Goal: Information Seeking & Learning: Learn about a topic

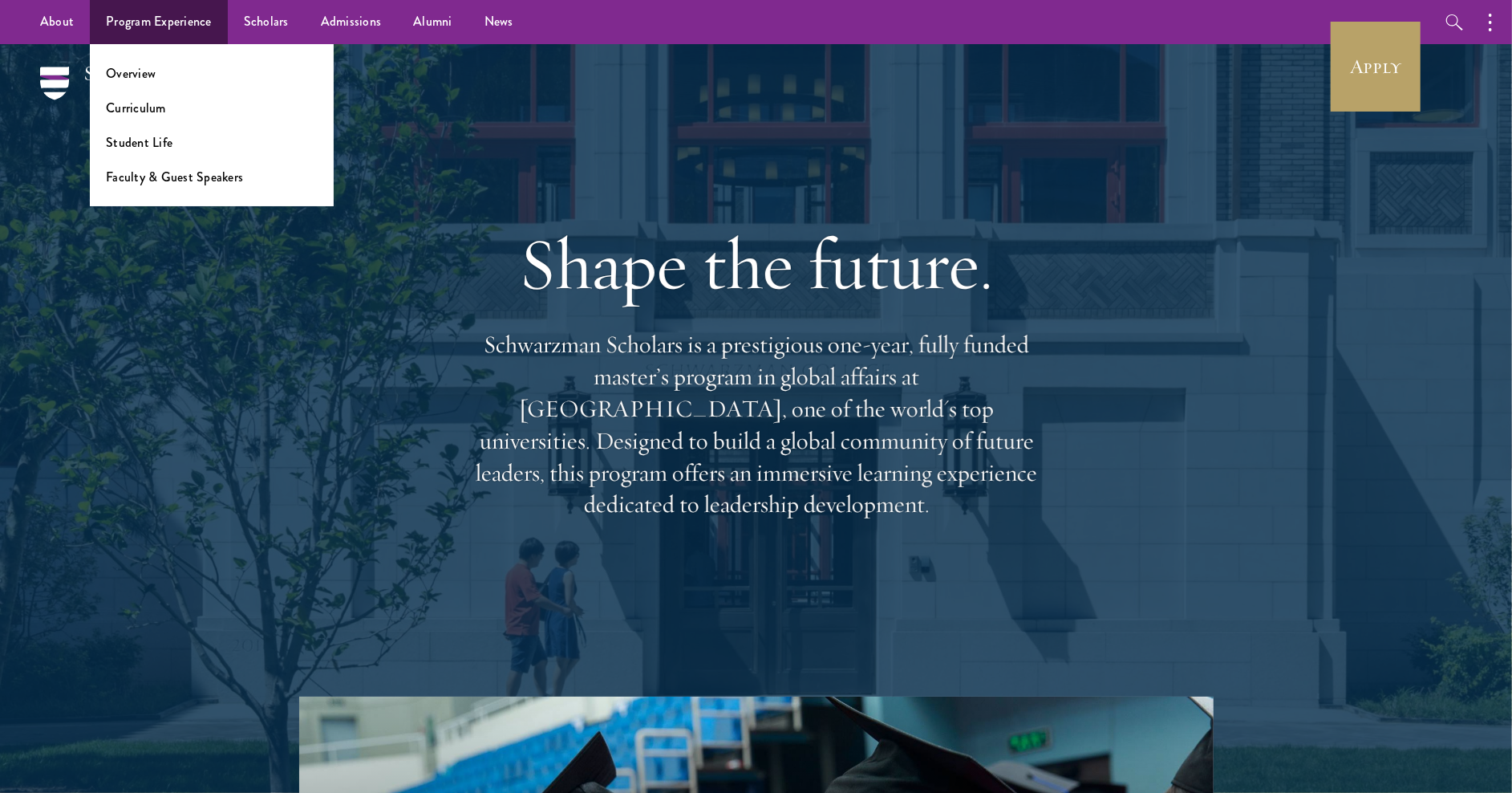
click at [180, 21] on link "Program Experience" at bounding box center [159, 22] width 138 height 44
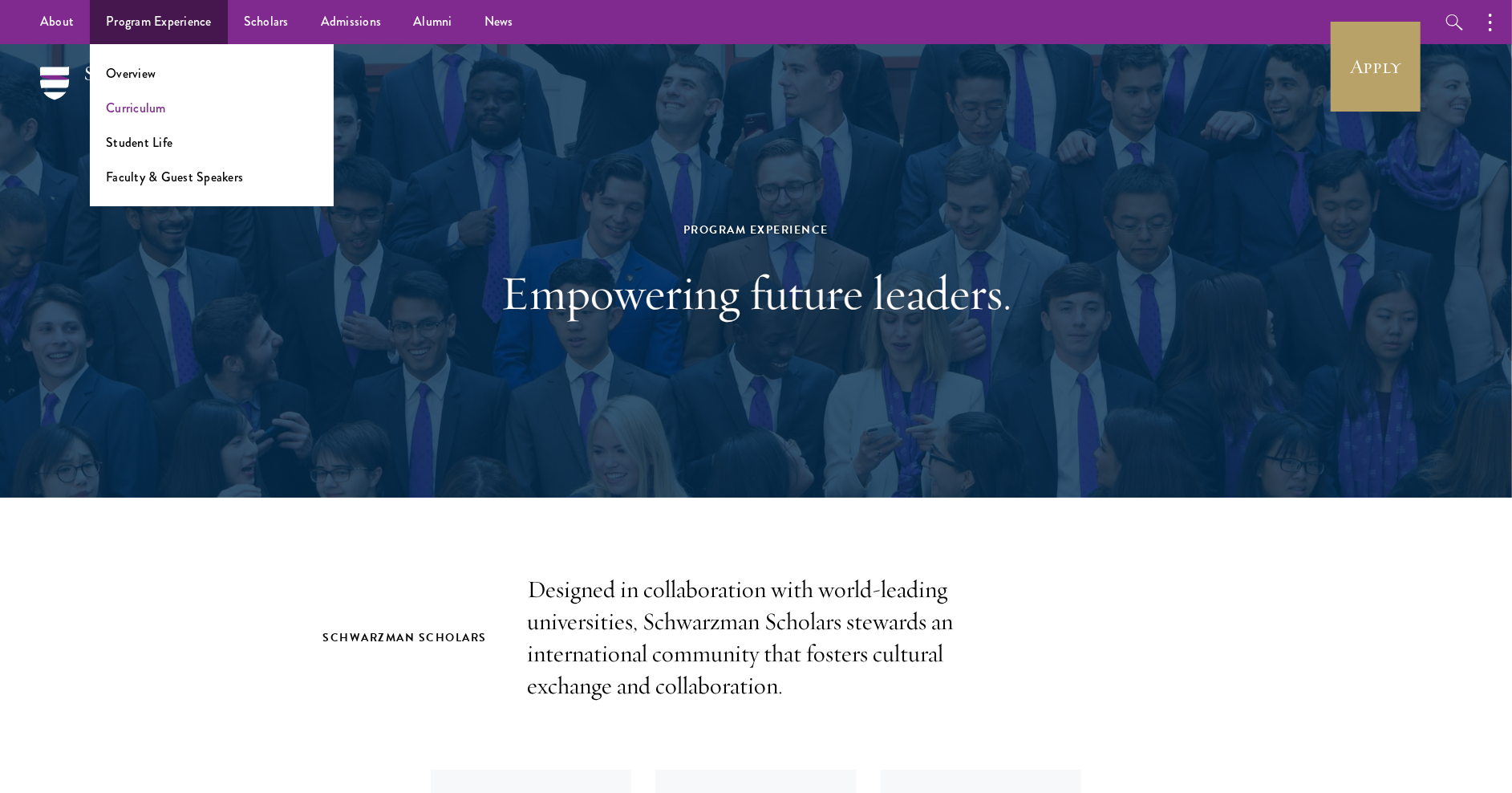
click at [160, 107] on link "Curriculum" at bounding box center [136, 107] width 60 height 19
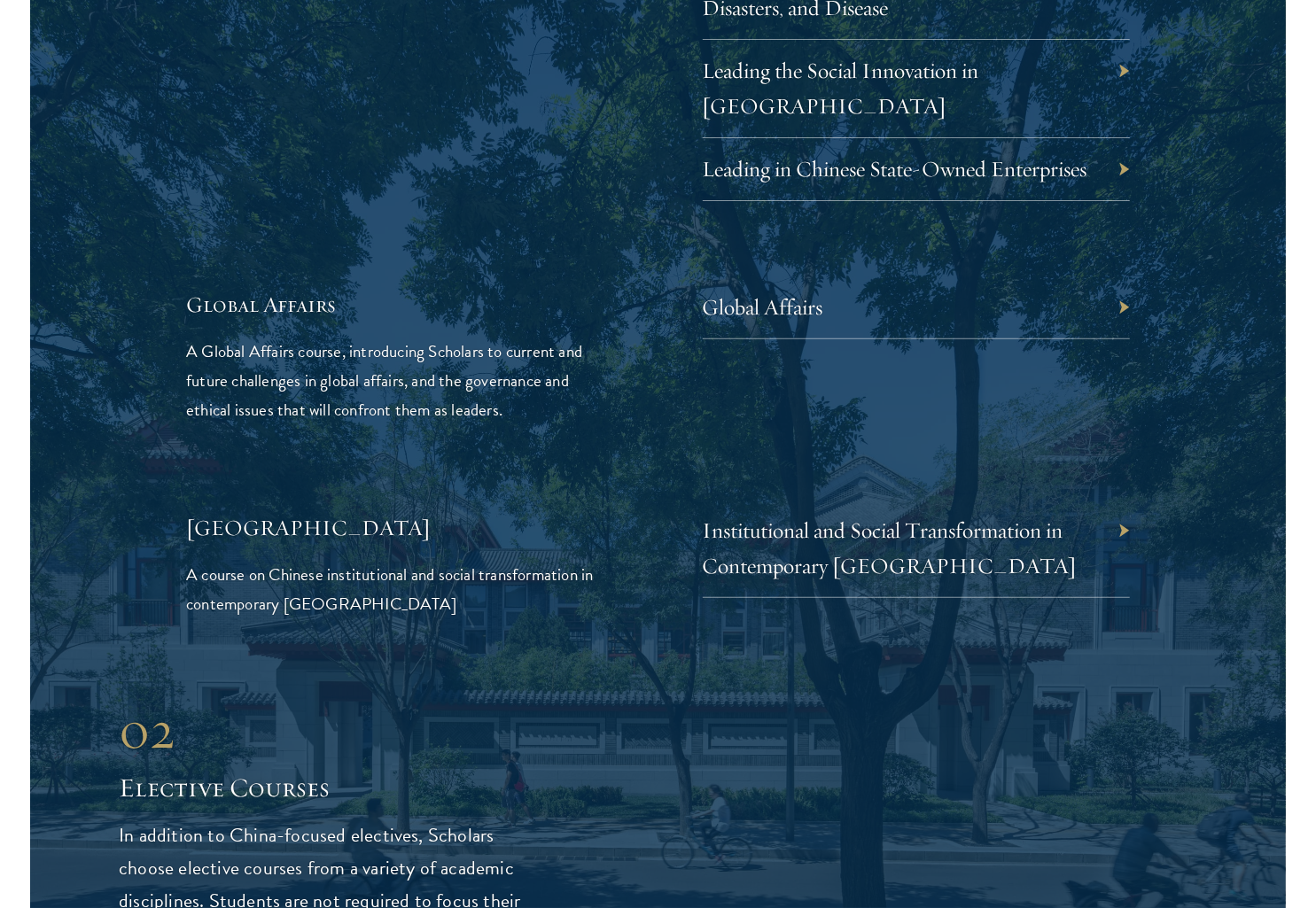
scroll to position [3957, 0]
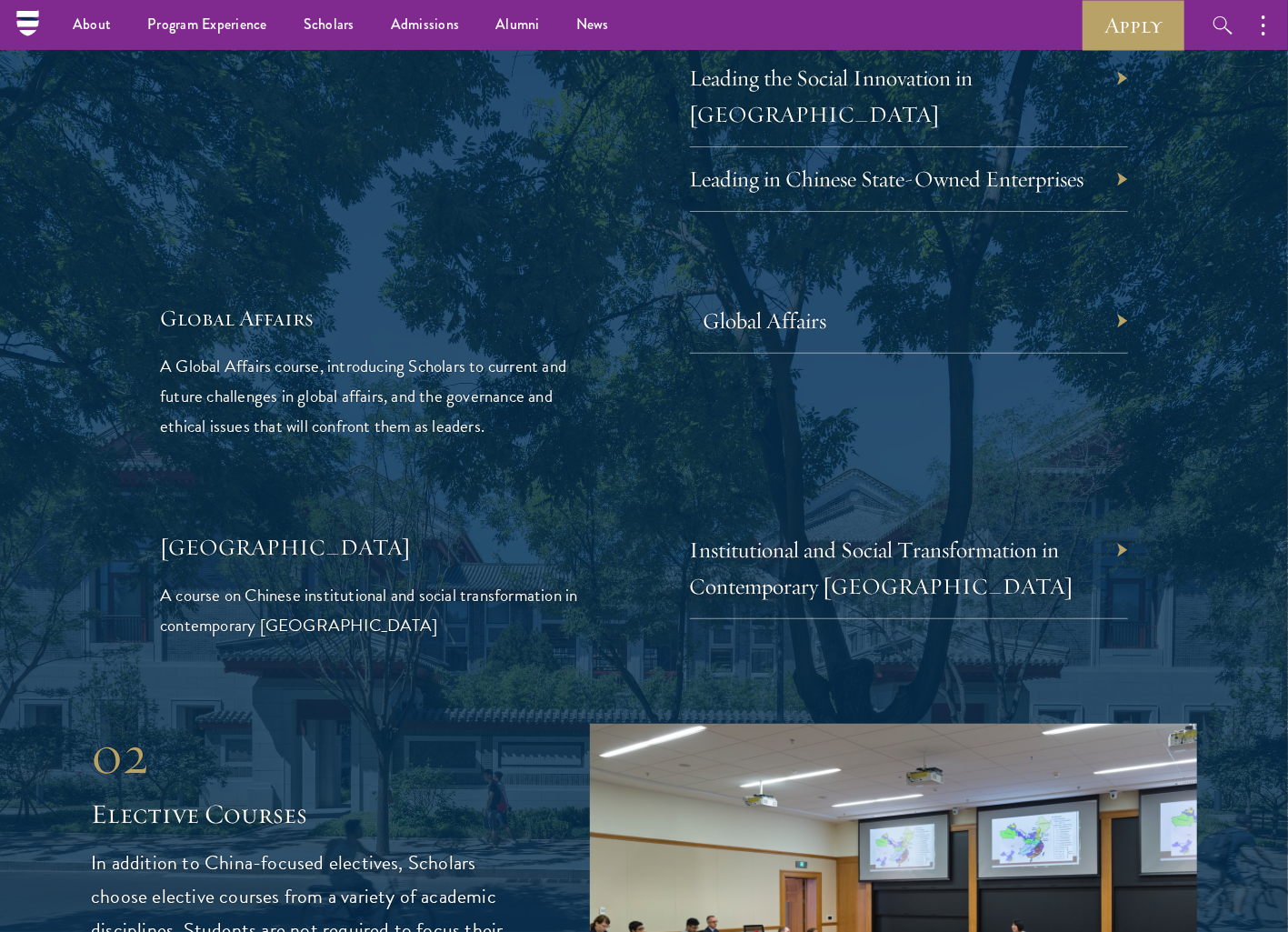
click at [741, 306] on link "Global Affairs" at bounding box center [765, 320] width 124 height 28
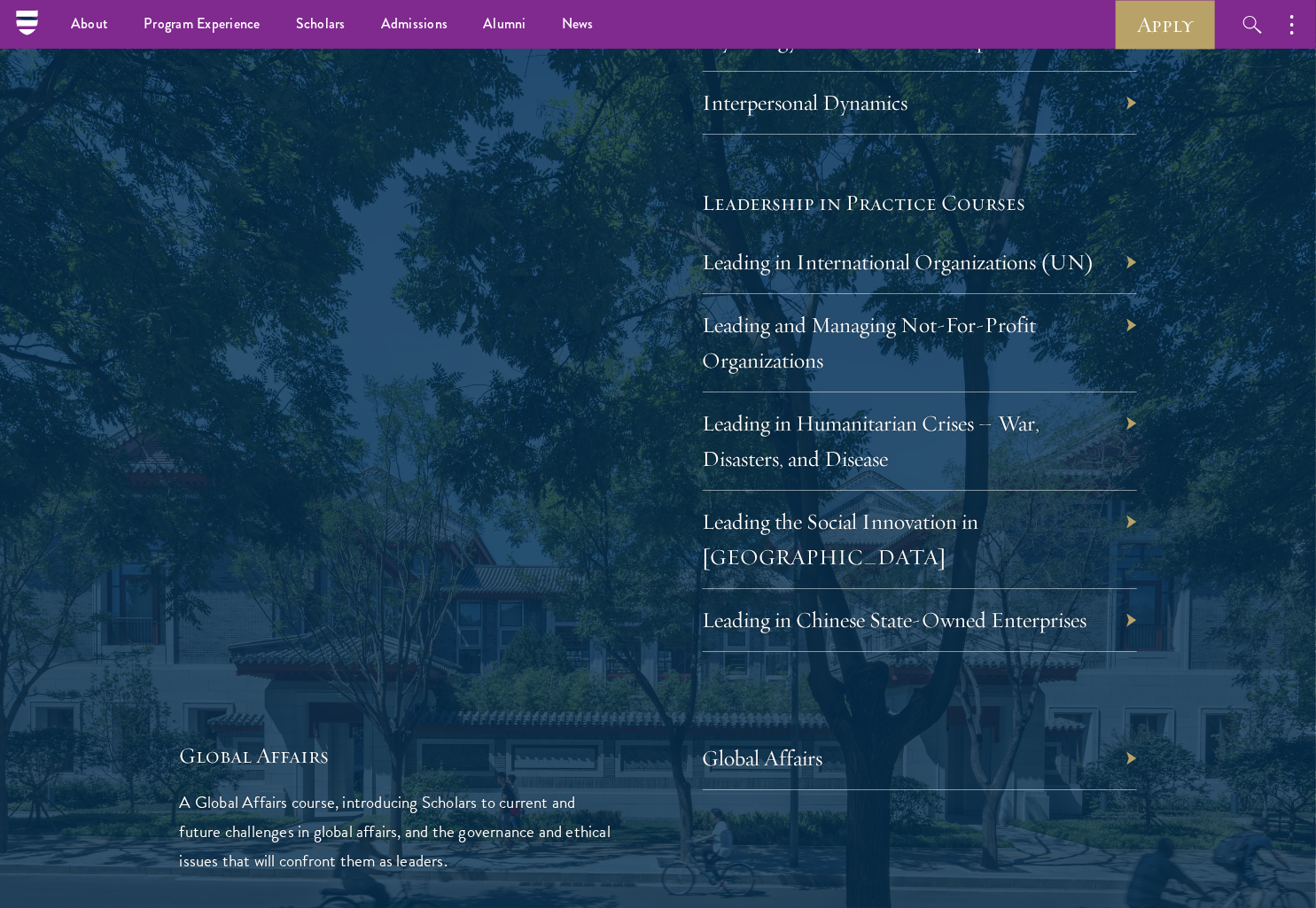
scroll to position [3533, 0]
click at [843, 409] on link "Leading in Humanitarian Crises – War, Disasters, and Disease" at bounding box center [884, 440] width 338 height 63
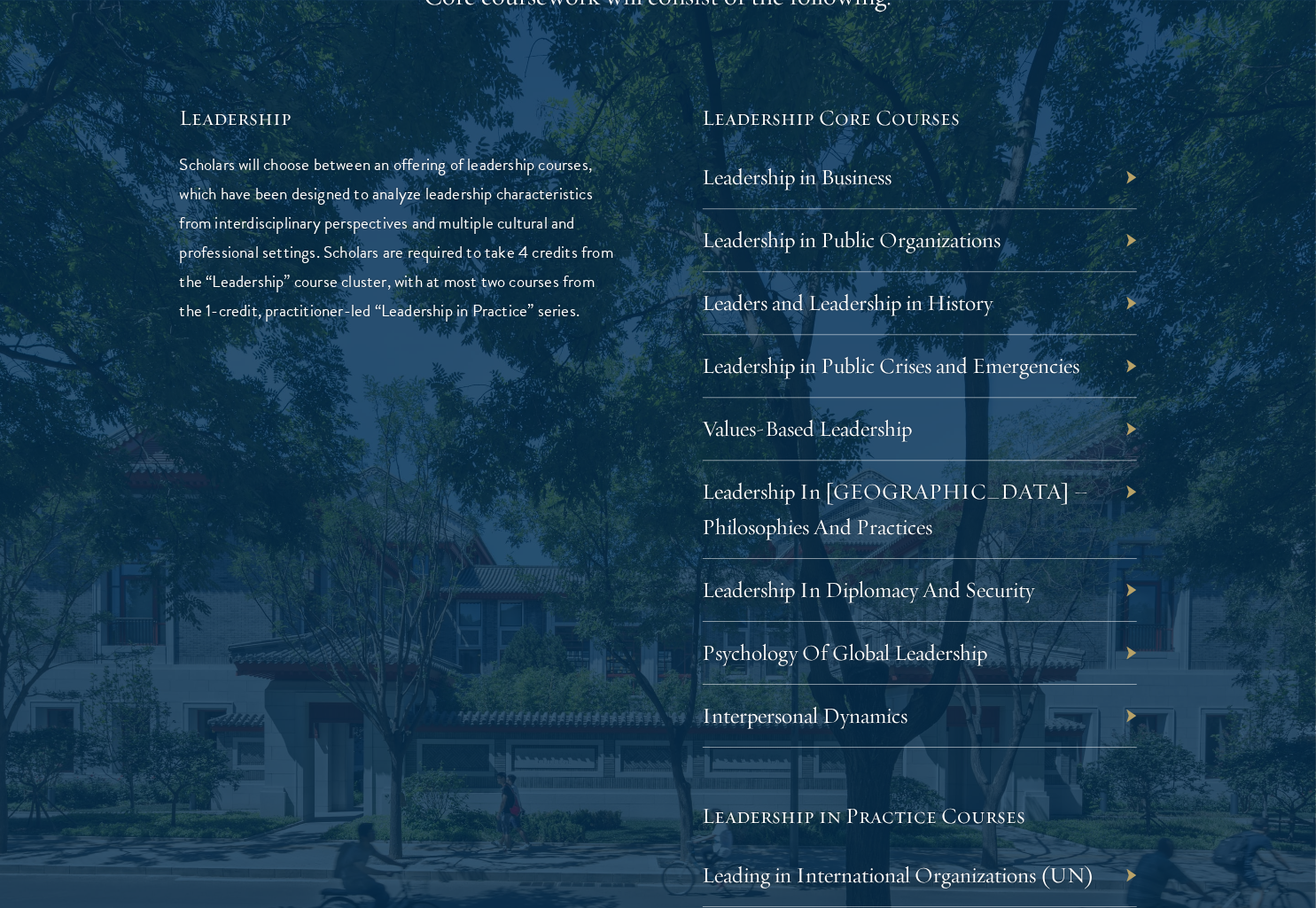
scroll to position [2923, 0]
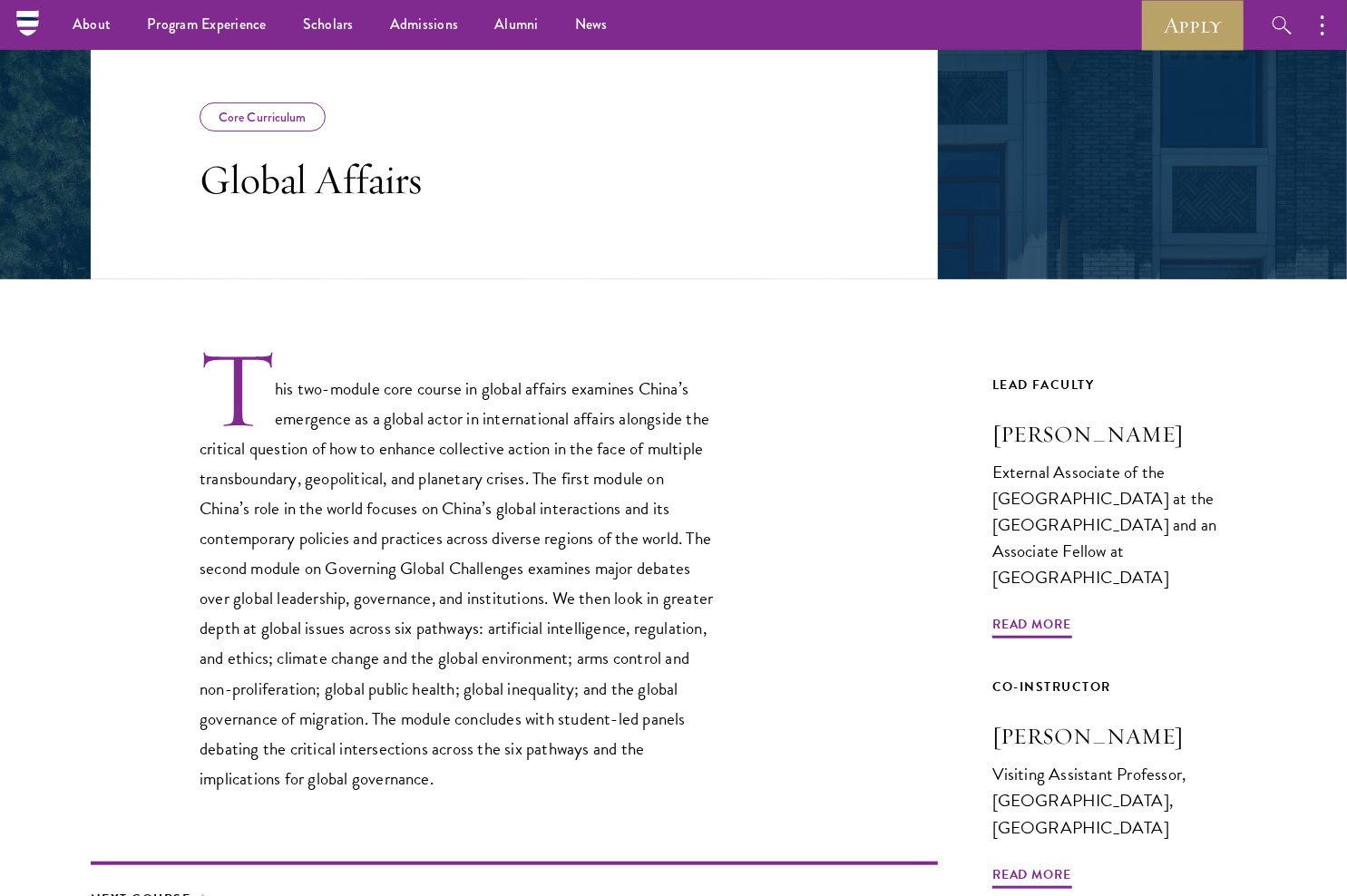
scroll to position [270, 0]
